Goal: Find specific page/section: Find specific page/section

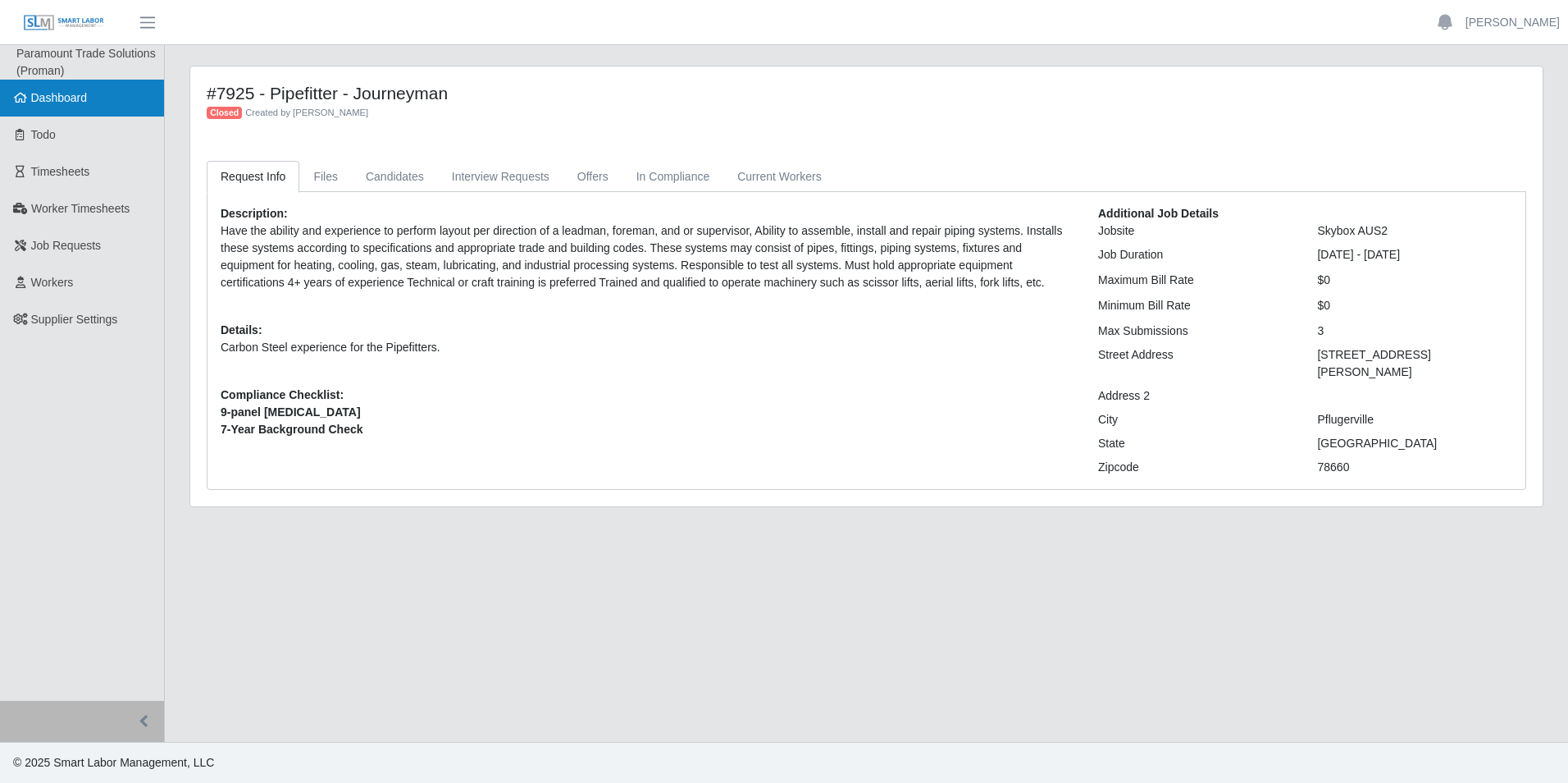
click at [49, 97] on span "Dashboard" at bounding box center [59, 97] width 56 height 13
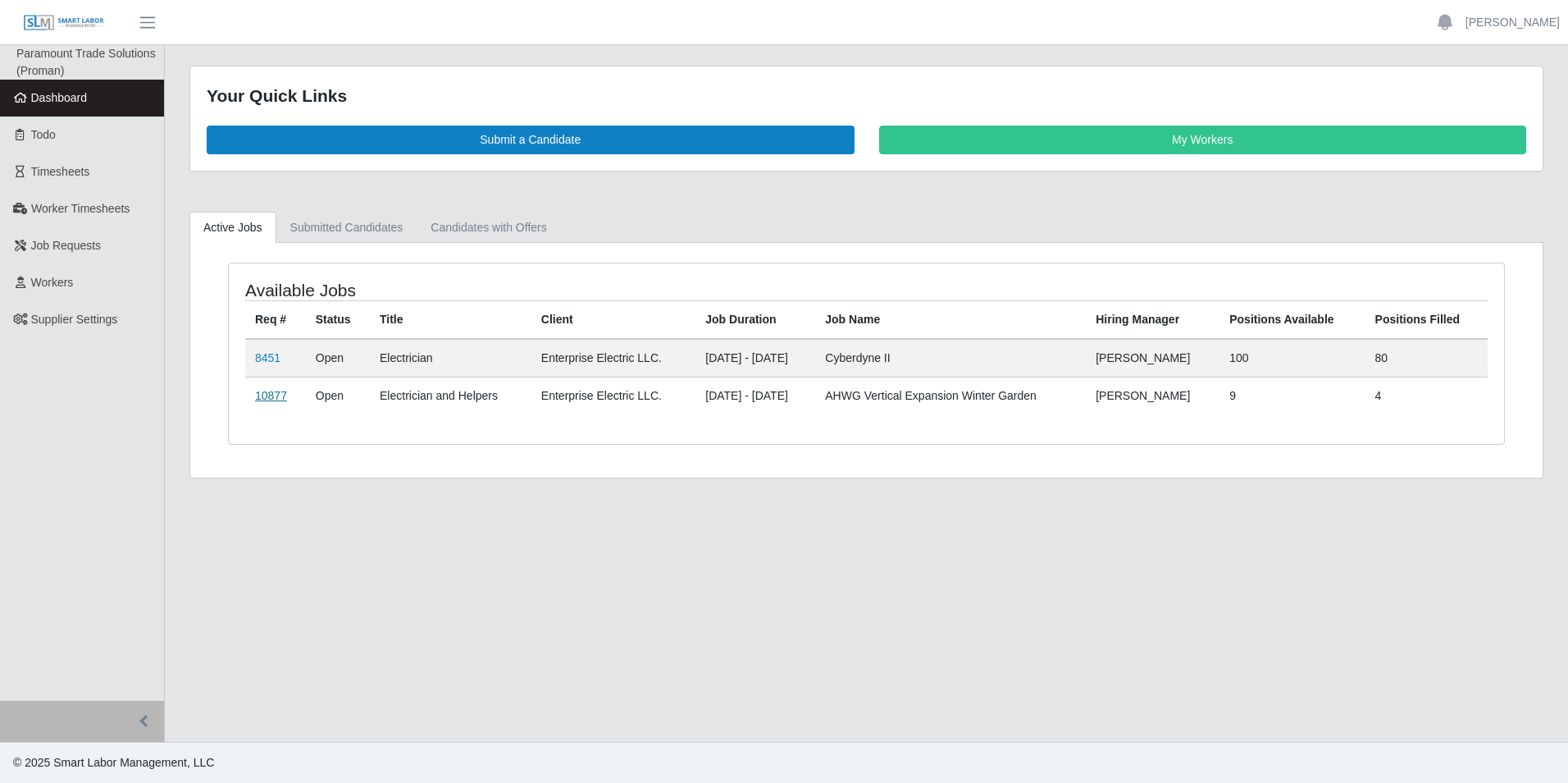
click at [276, 396] on link "10877" at bounding box center [271, 395] width 32 height 13
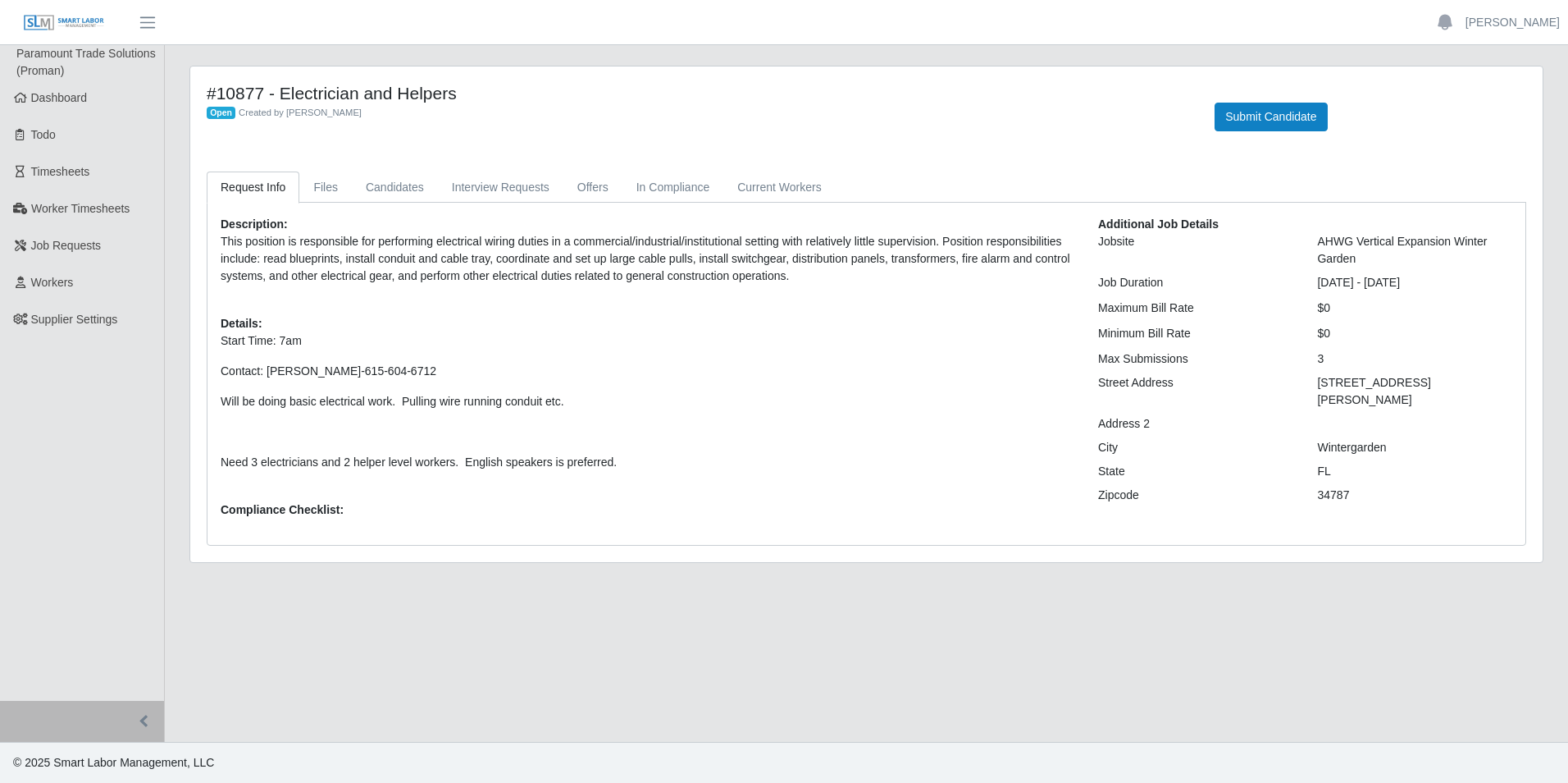
drag, startPoint x: 1446, startPoint y: 282, endPoint x: 1314, endPoint y: 288, distance: 132.1
click at [1314, 288] on div "08/11/2025 - 11/02/2025" at bounding box center [1414, 283] width 220 height 17
copy div "08/11/2025 - 11/02/2025"
